Goal: Task Accomplishment & Management: Use online tool/utility

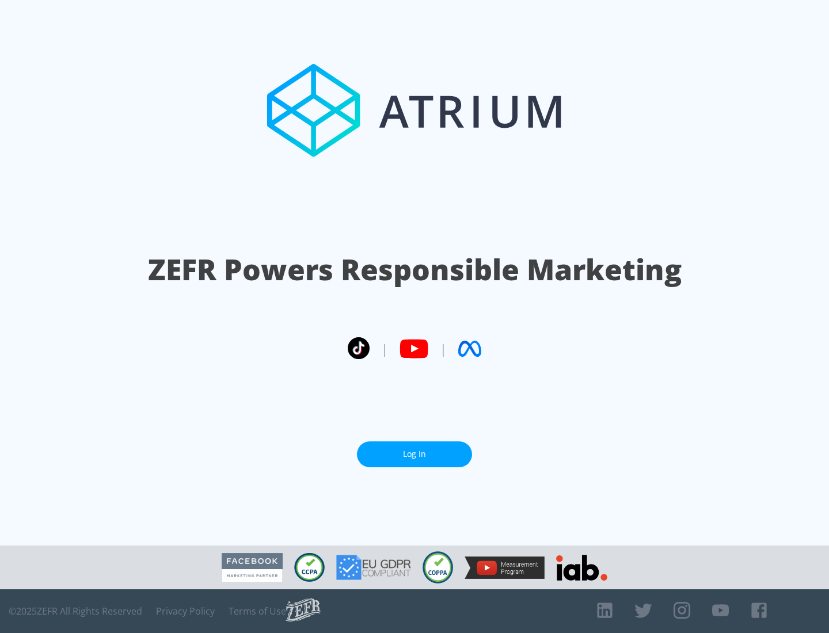
click at [414, 454] on link "Log In" at bounding box center [414, 454] width 115 height 26
